Goal: Obtain resource: Obtain resource

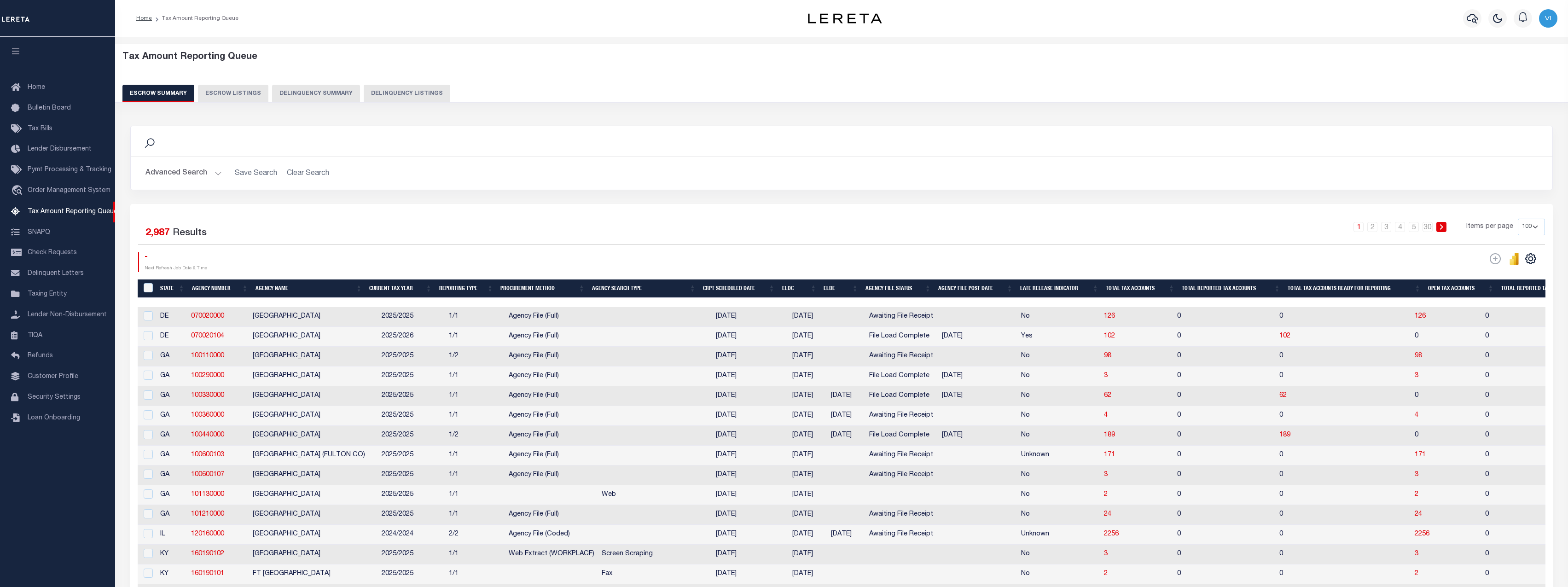
select select "100"
click at [391, 178] on h2 "Advanced Search Save Search Clear Search" at bounding box center [841, 173] width 1407 height 18
click at [315, 92] on button "Delinquency Summary" at bounding box center [316, 93] width 88 height 18
select select
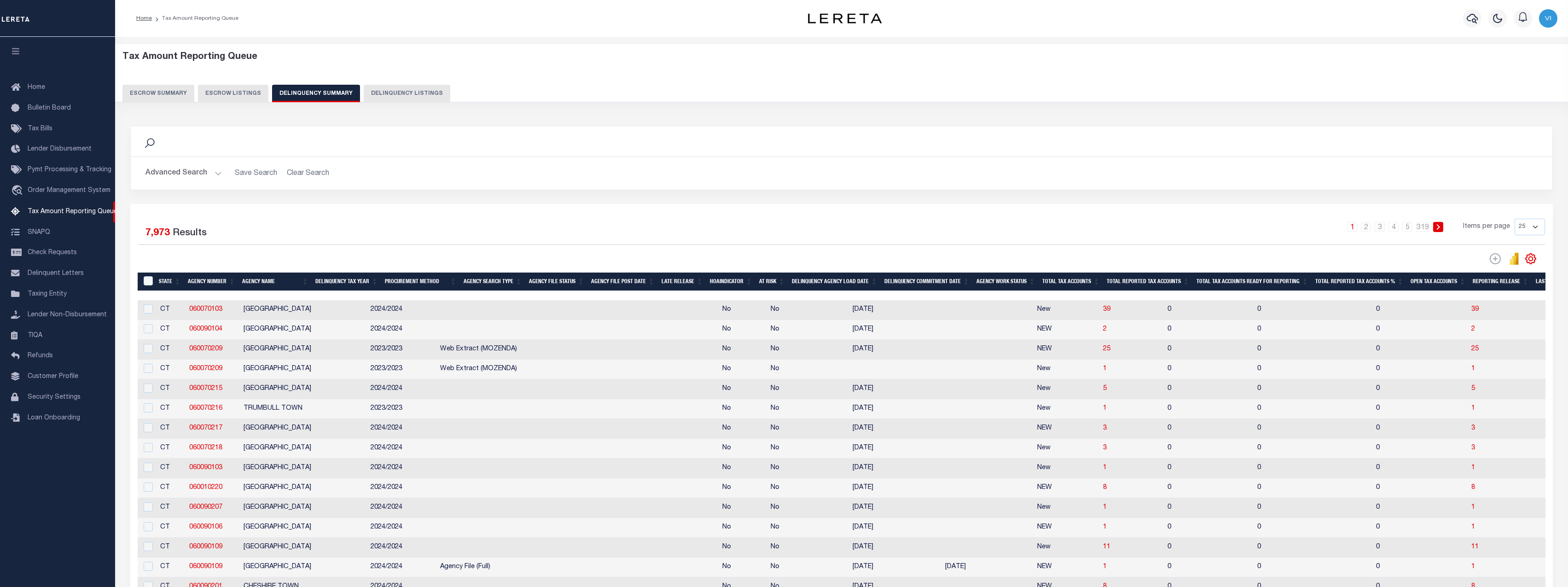
click at [181, 163] on div "Advanced Search Save Search Clear Search State In" at bounding box center [841, 174] width 1421 height 33
click at [183, 172] on button "Advanced Search" at bounding box center [184, 173] width 77 height 18
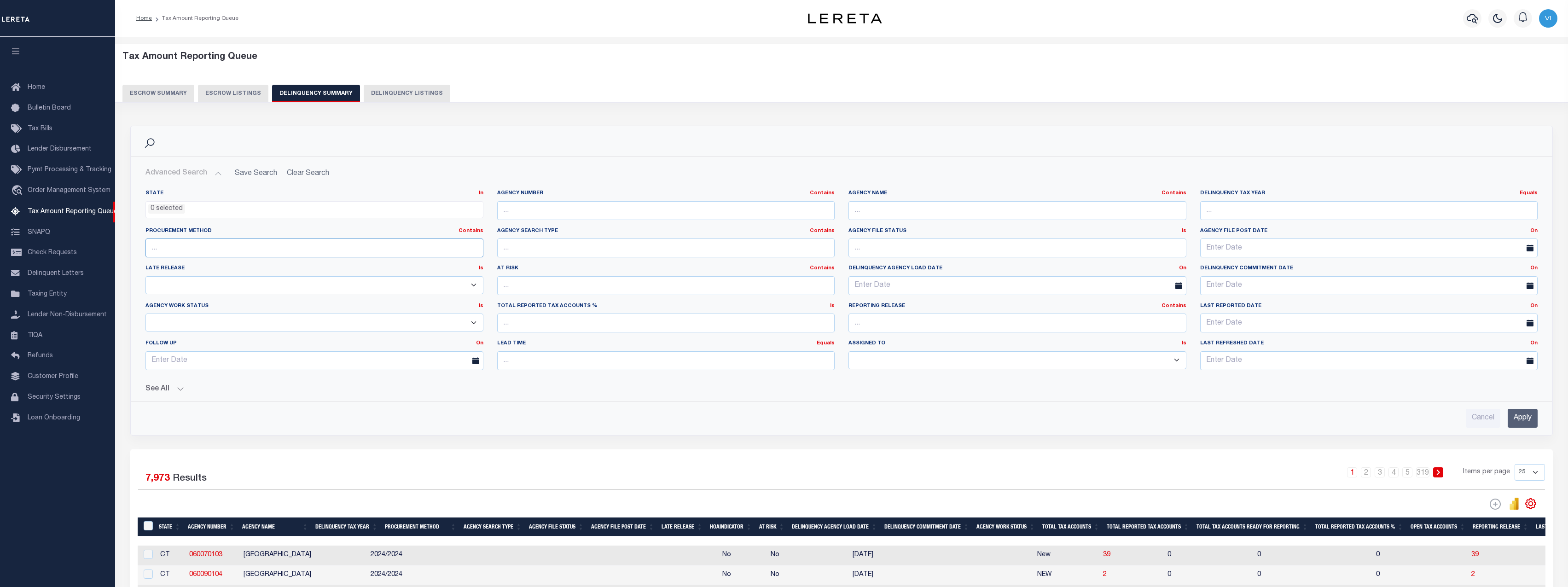
click at [316, 245] on input "text" at bounding box center [314, 248] width 338 height 19
type input "kapow"
click at [1525, 425] on input "Apply" at bounding box center [1522, 418] width 30 height 19
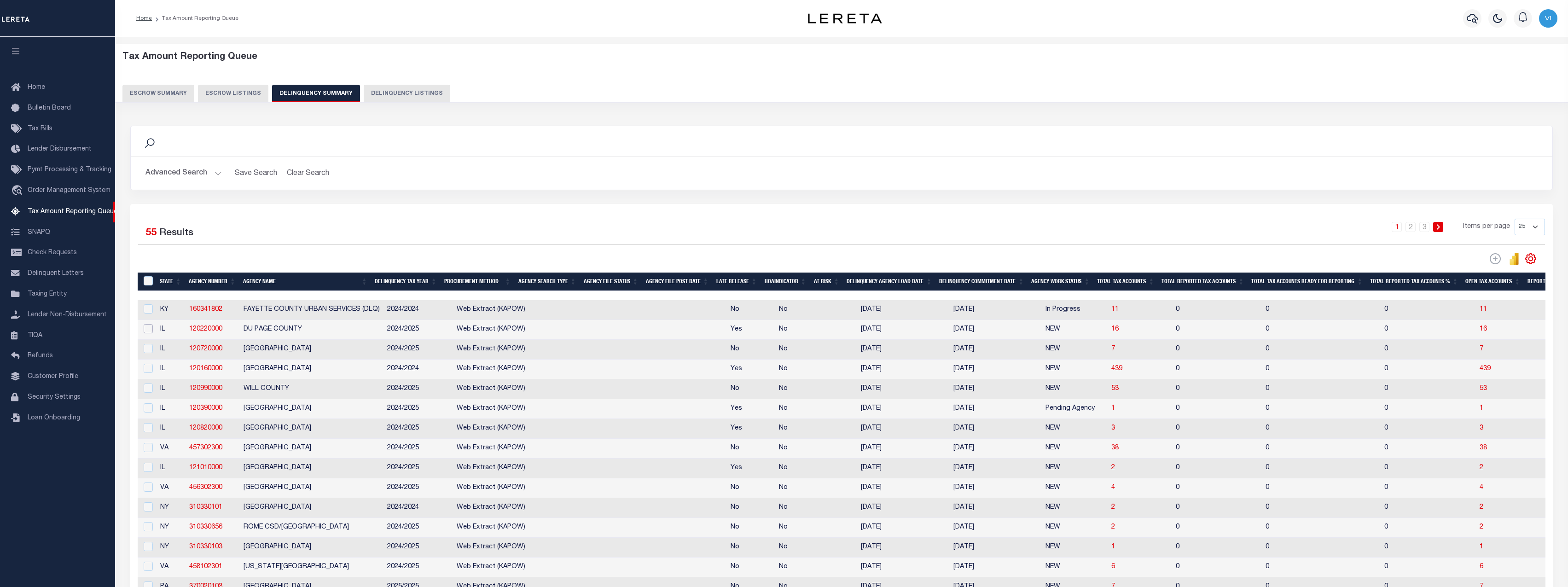
click at [147, 330] on input "checkbox" at bounding box center [148, 328] width 9 height 9
checkbox input "true"
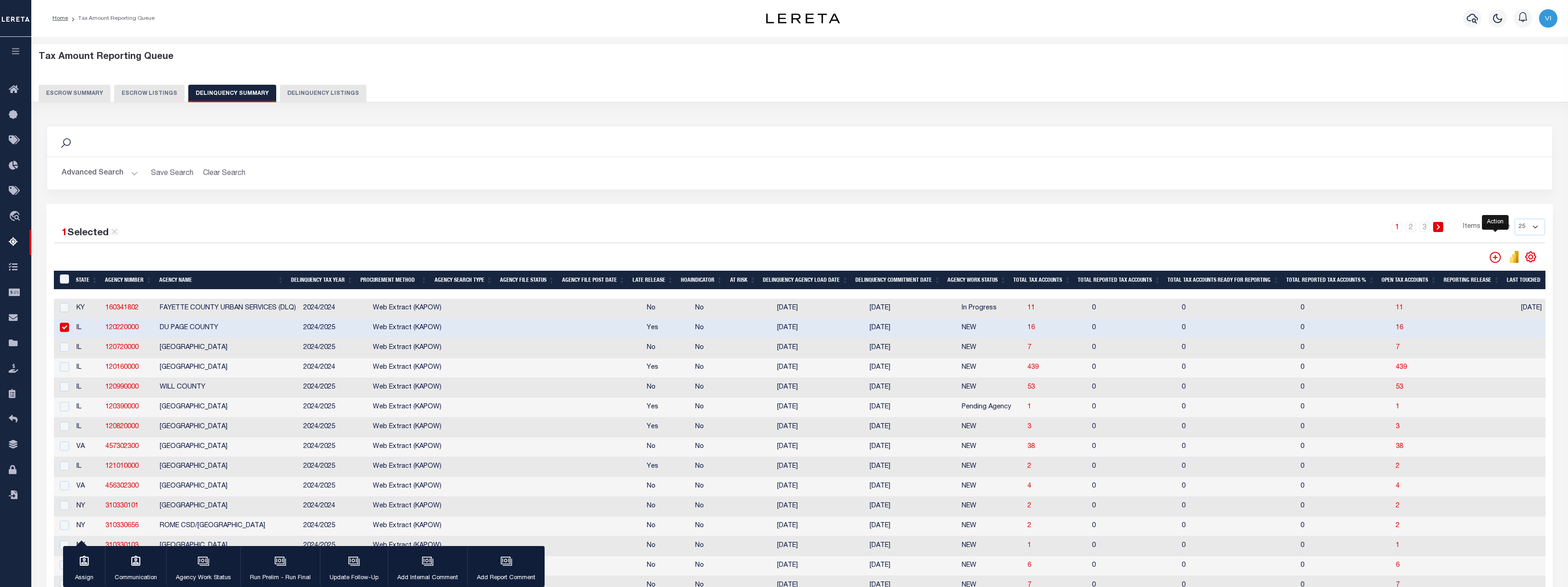
click at [1494, 256] on icon "" at bounding box center [1495, 258] width 11 height 11
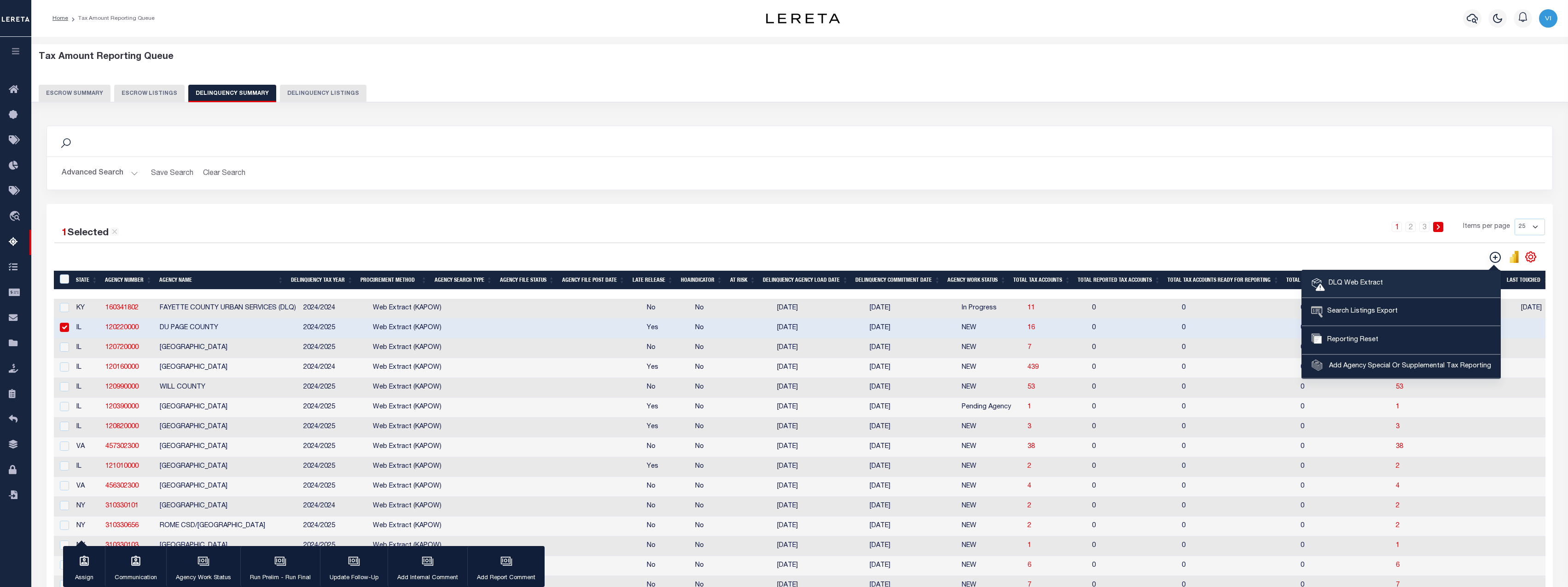
click at [1383, 284] on span "DLQ Web Extract" at bounding box center [1354, 284] width 58 height 10
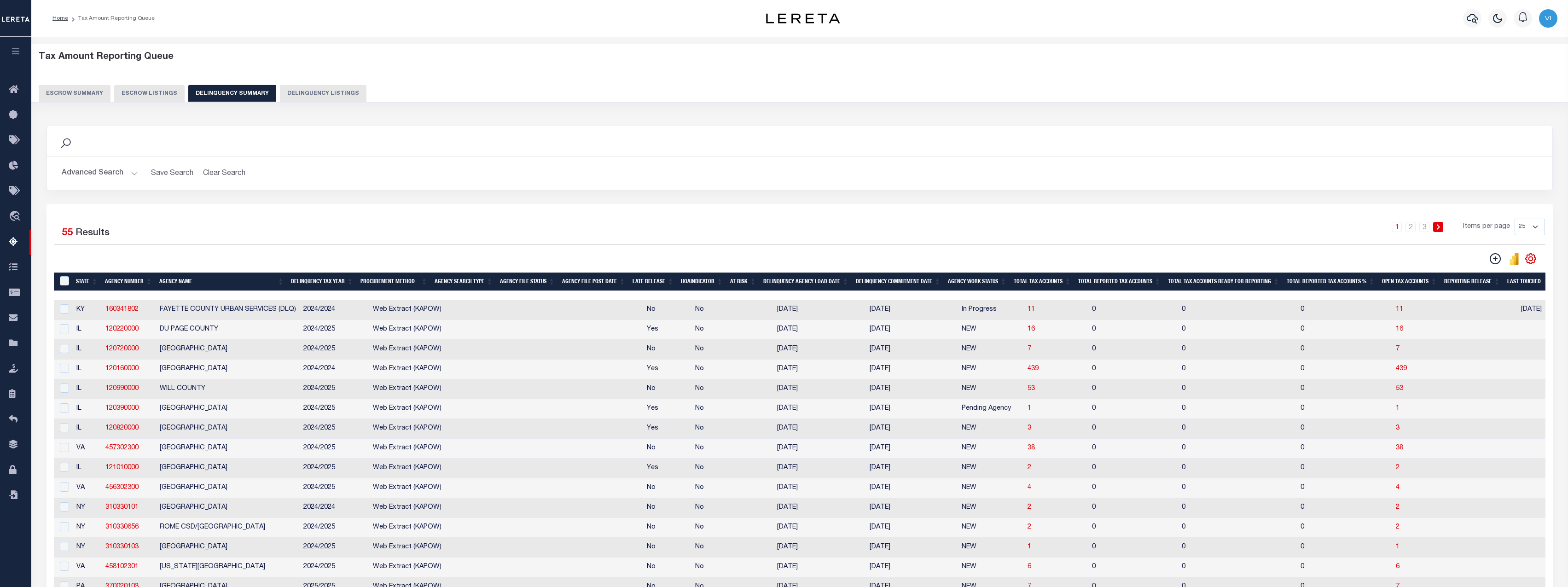
click at [113, 175] on button "Advanced Search" at bounding box center [100, 173] width 77 height 18
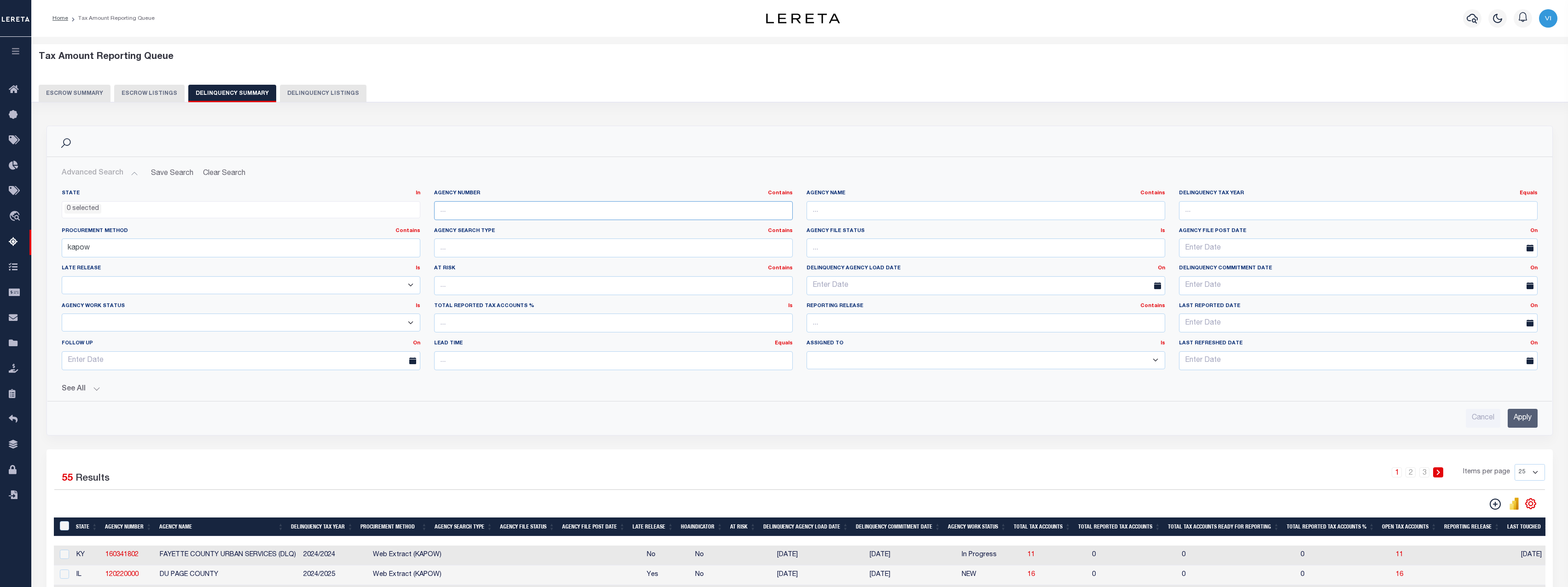
click at [505, 208] on input "text" at bounding box center [613, 211] width 359 height 19
paste input "120160000"
type input "120160000"
click at [1520, 420] on input "Apply" at bounding box center [1522, 418] width 30 height 19
